Goal: Find specific page/section: Find specific page/section

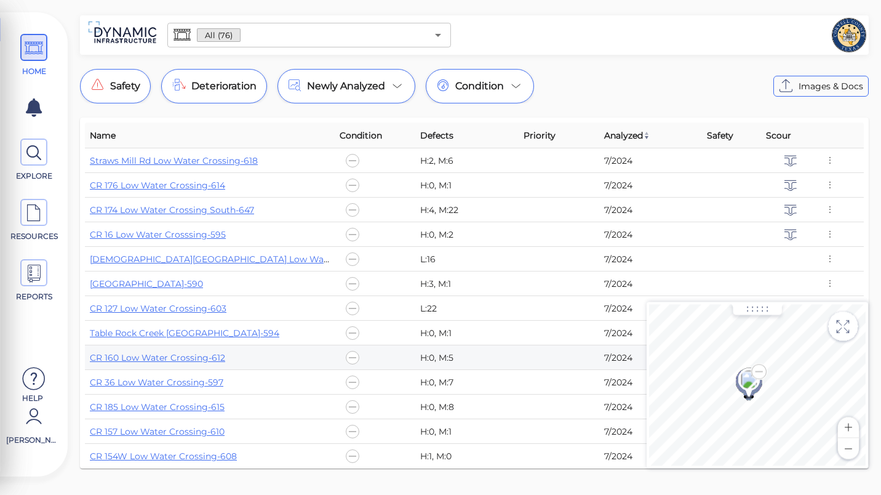
click at [875, 286] on div "All (76) ​ Safety Deterioration Newly Analyzed Condition Images & Docs Name Con…" at bounding box center [475, 245] width 814 height 460
